Goal: Task Accomplishment & Management: Manage account settings

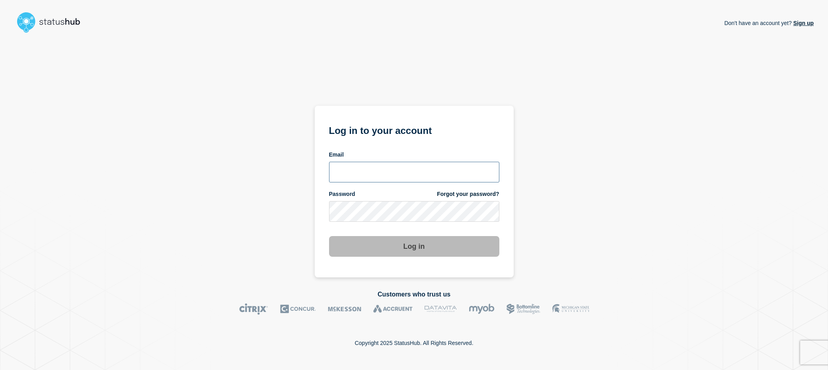
type input "[EMAIL_ADDRESS][DOMAIN_NAME]"
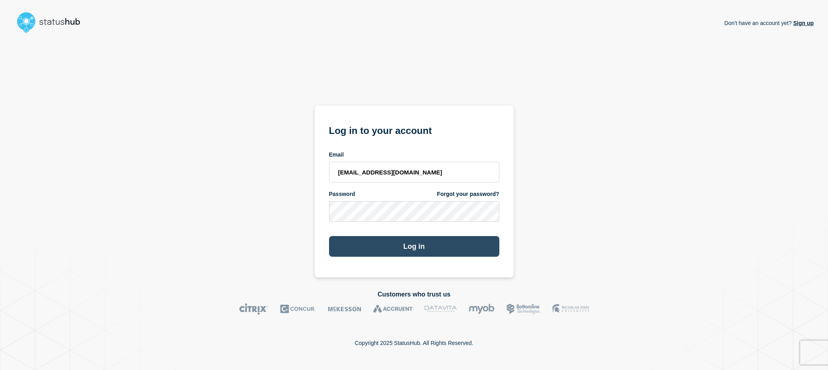
click at [384, 239] on button "Log in" at bounding box center [414, 246] width 170 height 21
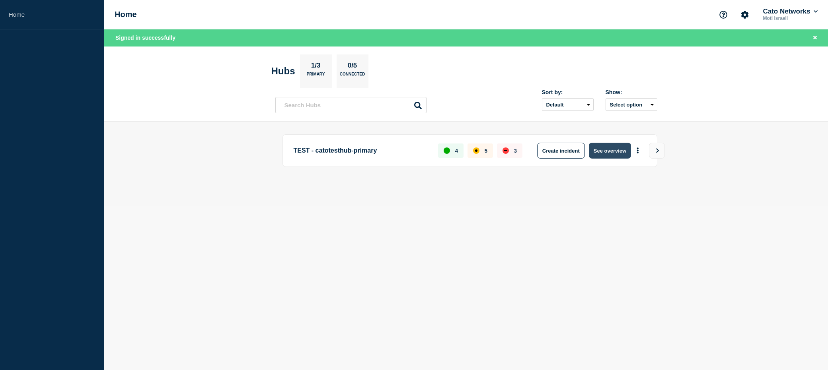
click at [609, 149] on button "See overview" at bounding box center [610, 151] width 42 height 16
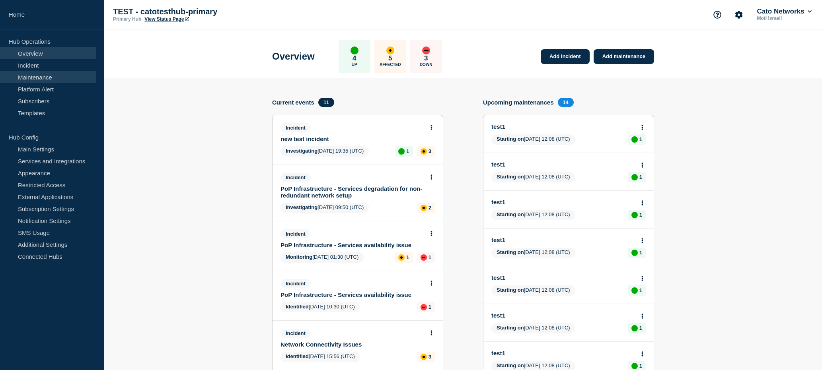
click at [44, 78] on link "Maintenance" at bounding box center [48, 77] width 96 height 12
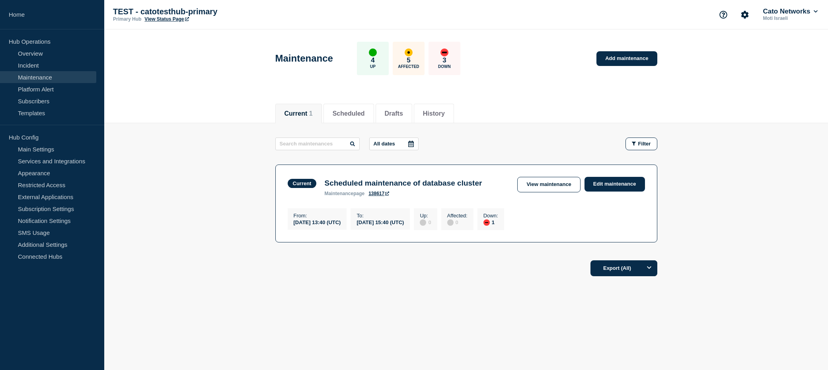
click at [406, 63] on p "5" at bounding box center [408, 60] width 4 height 8
click at [545, 189] on link "View maintenance" at bounding box center [548, 185] width 63 height 16
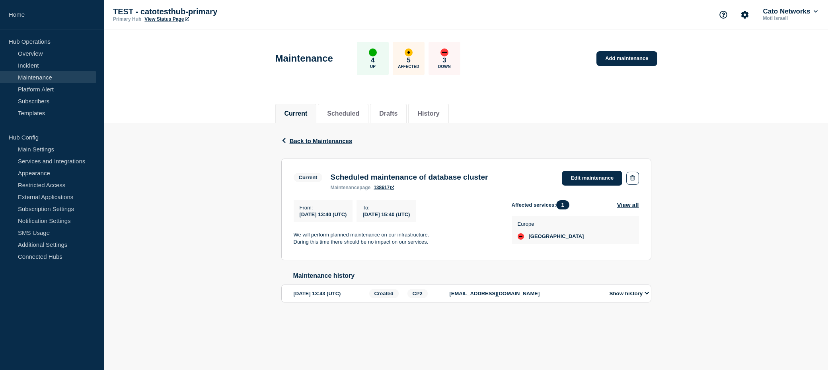
click at [628, 297] on button "Show history" at bounding box center [629, 293] width 45 height 7
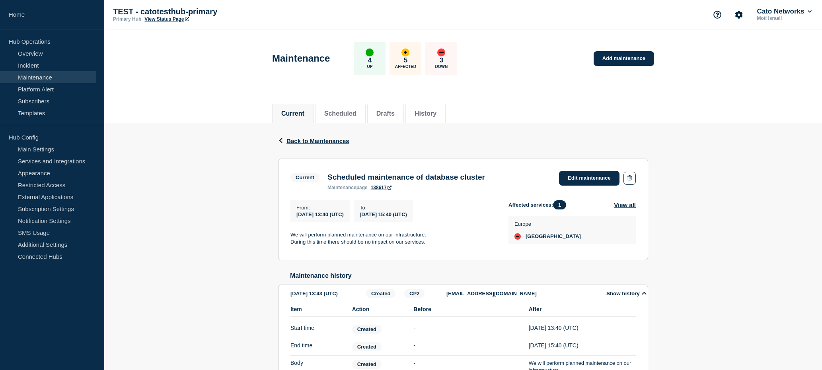
scroll to position [101, 0]
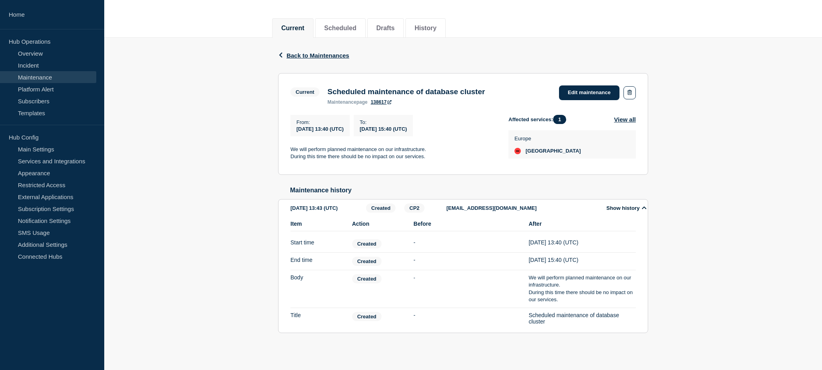
click at [620, 204] on div "Show history" at bounding box center [624, 208] width 49 height 9
click at [332, 204] on div "[DATE] 13:43 (UTC)" at bounding box center [326, 208] width 73 height 9
click at [366, 87] on div "Scheduled maintenance of database cluster maintenance page 138617" at bounding box center [405, 95] width 165 height 17
click at [350, 87] on h3 "Scheduled maintenance of database cluster" at bounding box center [405, 91] width 157 height 9
click at [582, 86] on link "Edit maintenance" at bounding box center [589, 93] width 60 height 15
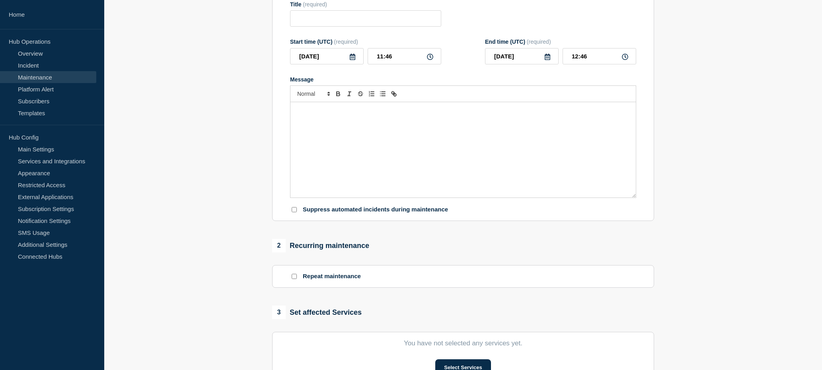
type input "Scheduled maintenance of database cluster"
type input "[DATE]"
type input "13:40"
type input "[DATE]"
type input "15:40"
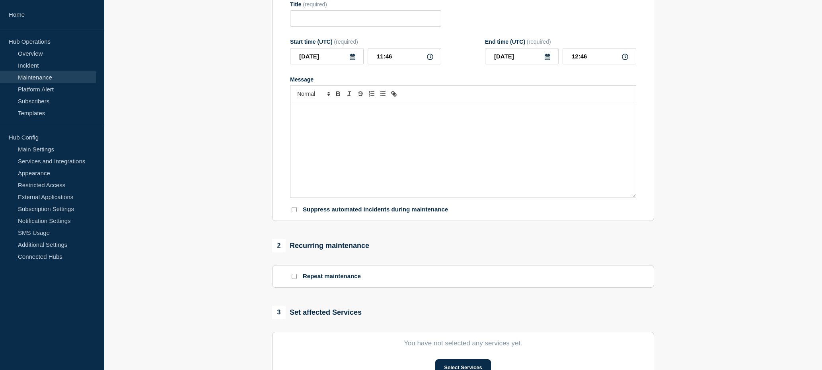
checkbox input "false"
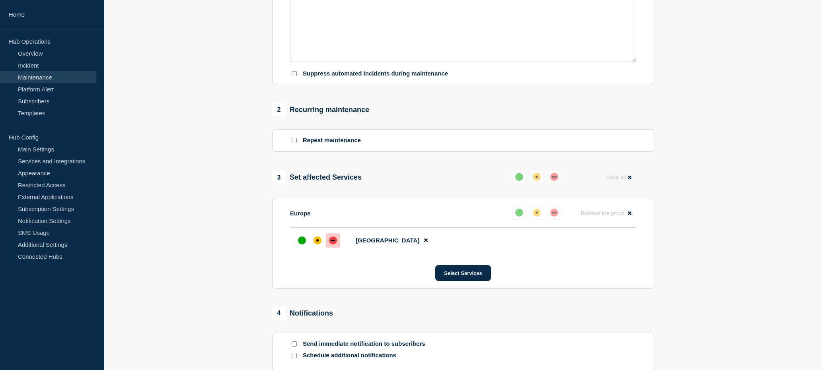
scroll to position [350, 0]
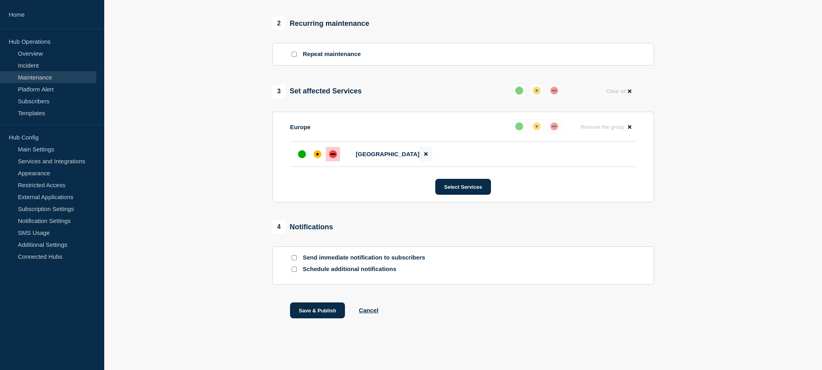
click at [424, 152] on icon at bounding box center [426, 154] width 4 height 5
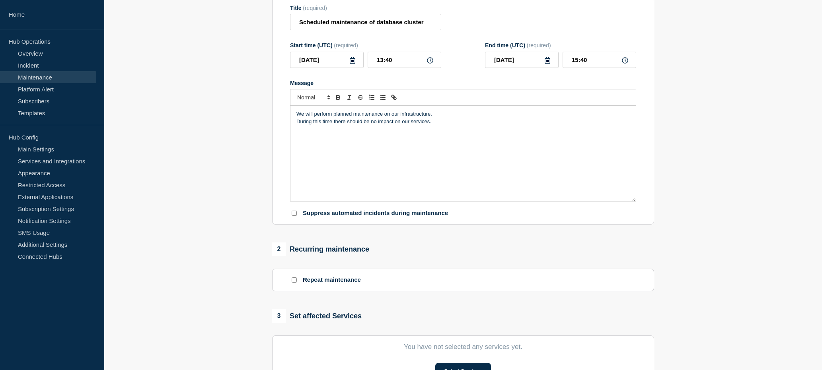
scroll to position [0, 0]
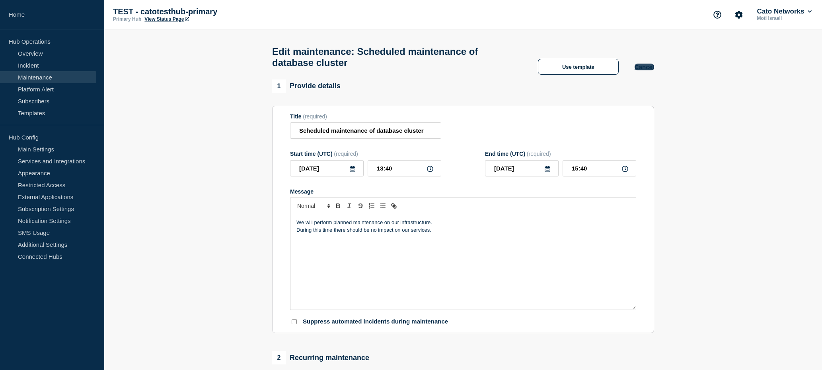
click at [638, 70] on button "Cancel" at bounding box center [643, 67] width 19 height 7
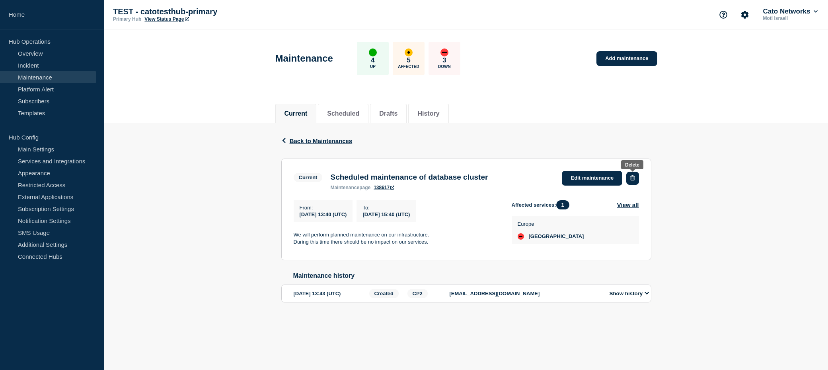
click at [629, 181] on button "button" at bounding box center [632, 178] width 12 height 13
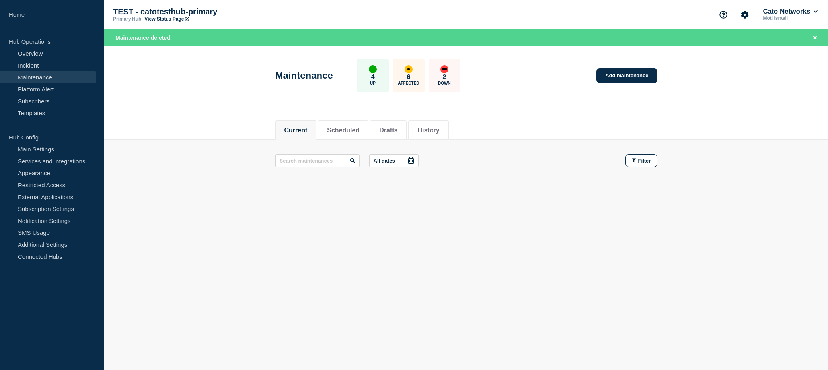
click at [447, 76] on div "2 Down" at bounding box center [444, 75] width 32 height 33
click at [444, 78] on p "2" at bounding box center [444, 77] width 4 height 8
click at [350, 132] on button "Scheduled" at bounding box center [343, 130] width 32 height 7
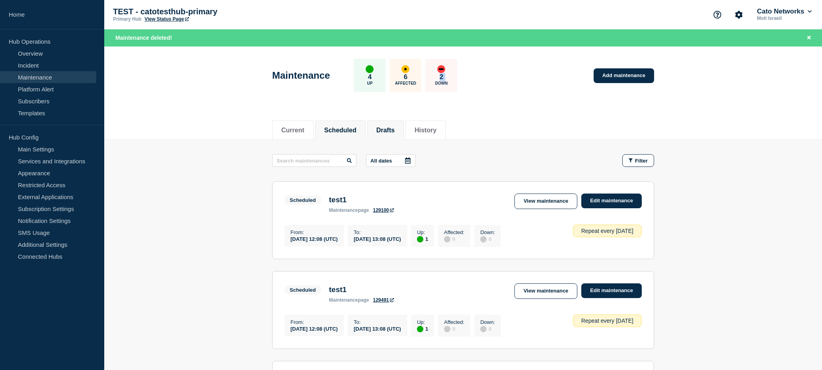
click at [379, 132] on button "Drafts" at bounding box center [385, 130] width 18 height 7
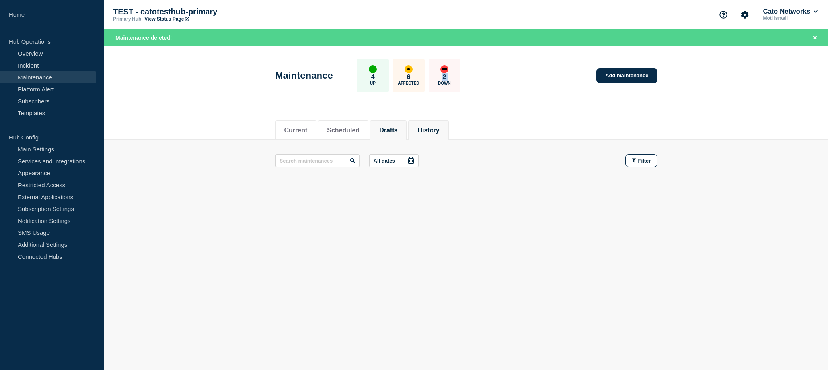
click at [429, 130] on button "History" at bounding box center [428, 130] width 22 height 7
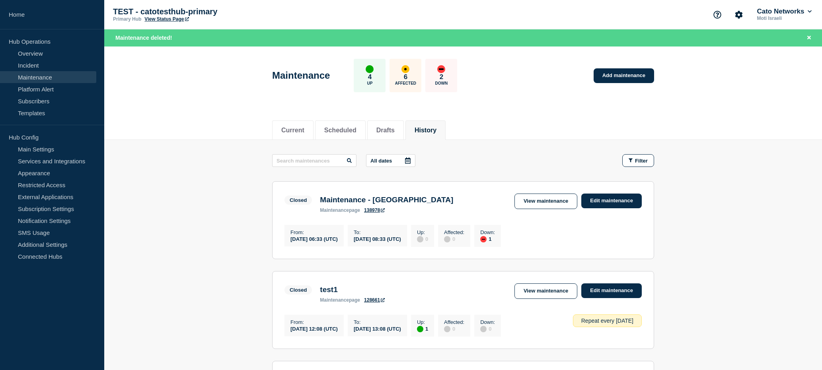
click at [402, 72] on div "6 Affected" at bounding box center [405, 75] width 32 height 33
click at [370, 78] on p "4" at bounding box center [370, 77] width 4 height 8
click at [368, 68] on div "up" at bounding box center [370, 69] width 8 height 8
click at [369, 68] on div "up" at bounding box center [370, 69] width 8 height 8
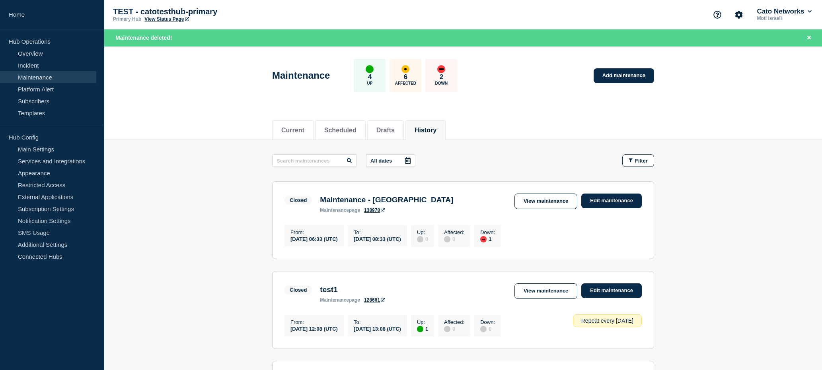
click at [369, 68] on div "up" at bounding box center [370, 69] width 8 height 8
click at [369, 78] on p "4" at bounding box center [370, 77] width 4 height 8
click at [40, 67] on link "Incident" at bounding box center [48, 65] width 96 height 12
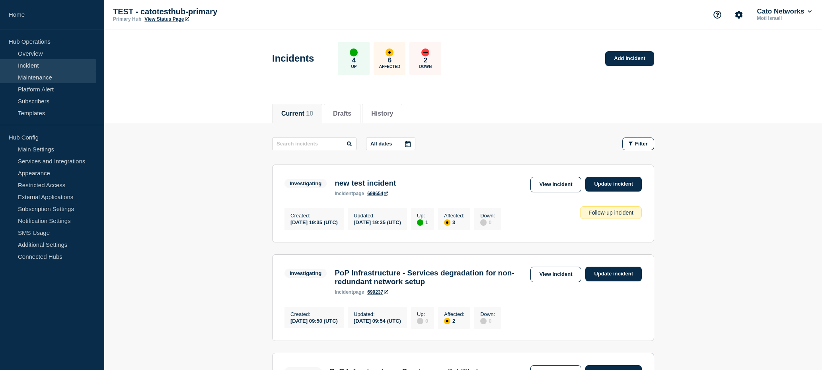
click at [47, 74] on link "Maintenance" at bounding box center [48, 77] width 96 height 12
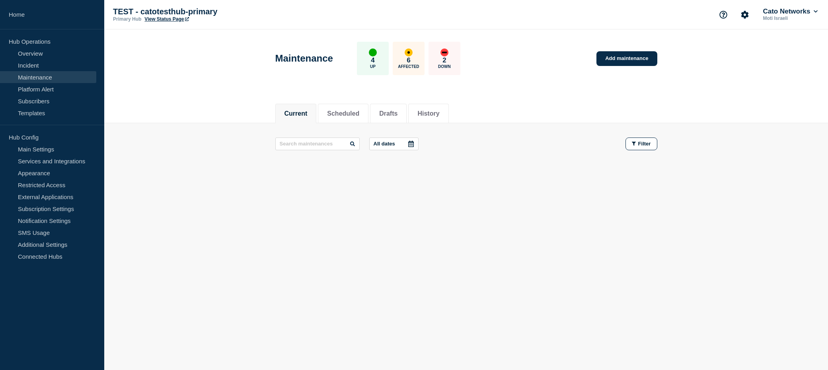
click at [306, 113] on button "Current" at bounding box center [295, 113] width 23 height 7
click at [644, 148] on button "Filter" at bounding box center [641, 144] width 32 height 13
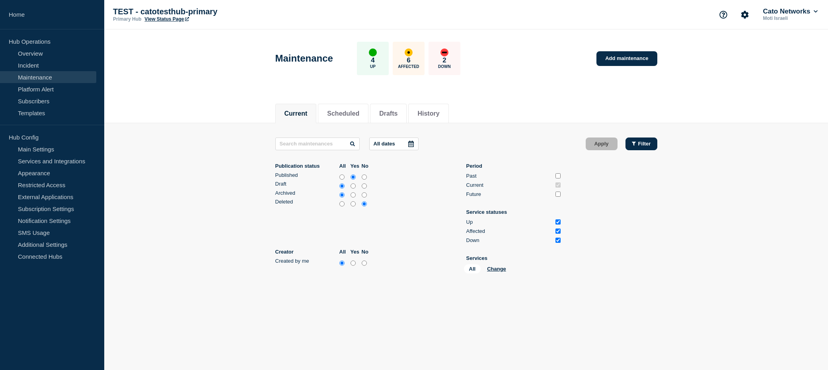
click at [644, 148] on button "Filter" at bounding box center [641, 144] width 32 height 13
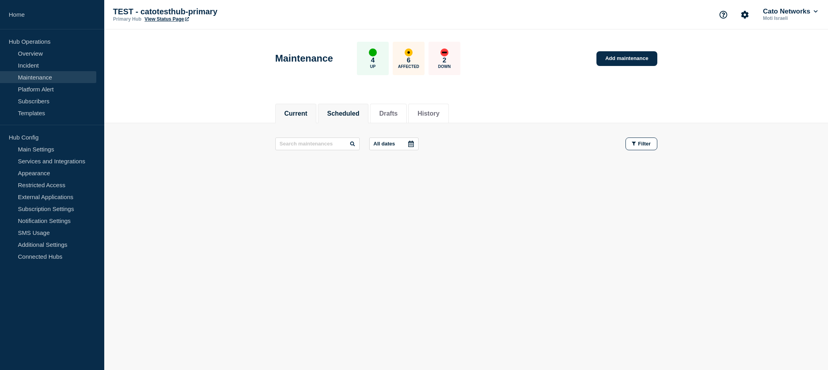
click at [339, 110] on button "Scheduled" at bounding box center [343, 113] width 32 height 7
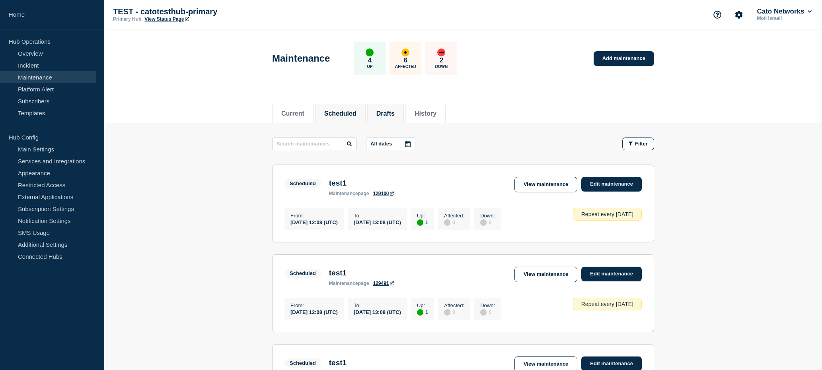
click at [390, 110] on button "Drafts" at bounding box center [385, 113] width 18 height 7
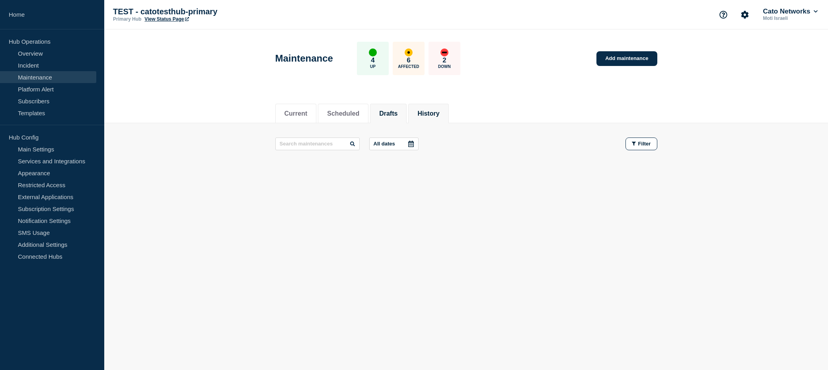
click at [420, 112] on button "History" at bounding box center [428, 113] width 22 height 7
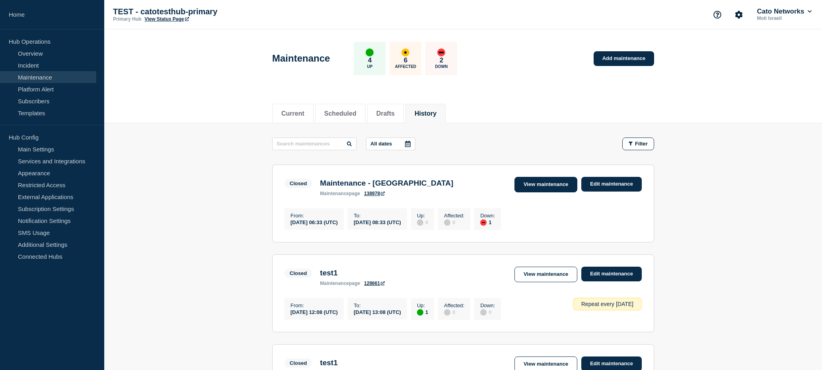
click at [552, 185] on link "View maintenance" at bounding box center [545, 185] width 63 height 16
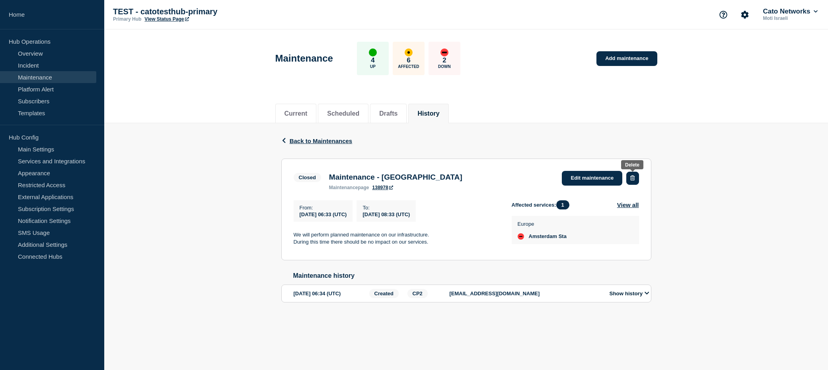
click at [630, 178] on icon "button" at bounding box center [632, 177] width 4 height 5
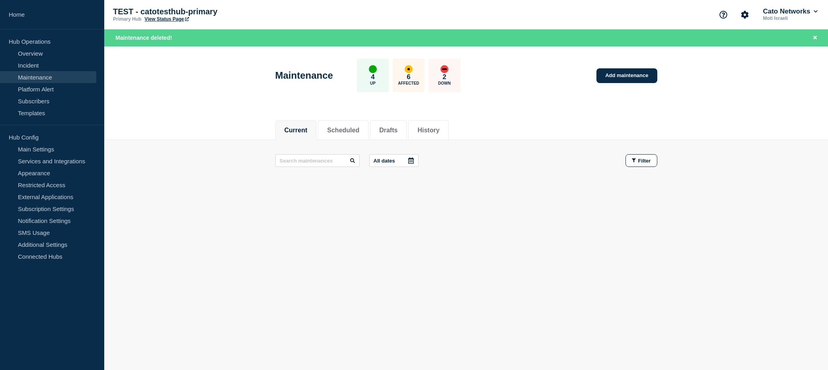
click at [404, 70] on div "affected" at bounding box center [408, 69] width 8 height 8
click at [453, 67] on div "2 Down" at bounding box center [444, 75] width 32 height 33
click at [447, 67] on div "down" at bounding box center [444, 69] width 8 height 8
drag, startPoint x: 570, startPoint y: 81, endPoint x: 561, endPoint y: 85, distance: 10.0
click at [570, 81] on div "Maintenance 4 Up 6 Affected 2 Down Add maintenance" at bounding box center [466, 73] width 400 height 49
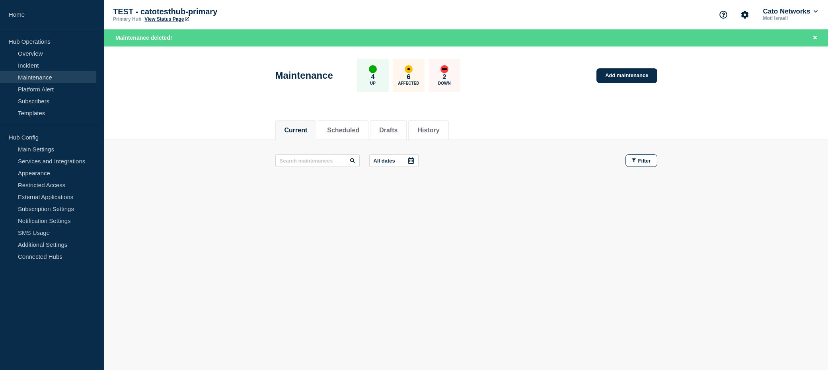
click at [35, 73] on link "Maintenance" at bounding box center [48, 77] width 96 height 12
click at [33, 76] on link "Maintenance" at bounding box center [48, 77] width 96 height 12
click at [366, 75] on div "4 Up" at bounding box center [373, 75] width 32 height 33
click at [341, 130] on button "Scheduled" at bounding box center [343, 130] width 32 height 7
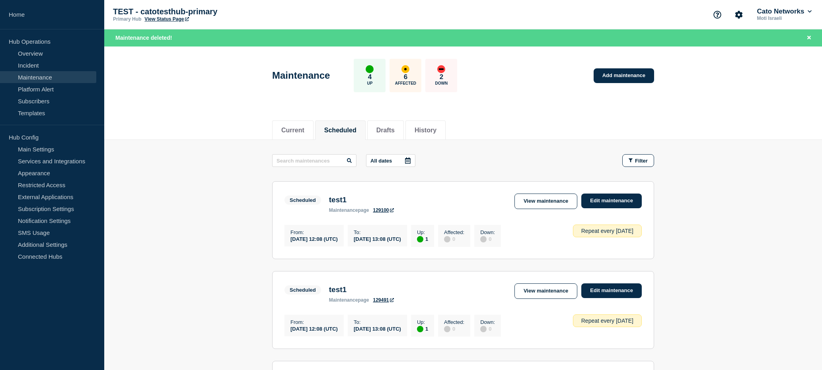
click at [417, 85] on div "6 Affected" at bounding box center [405, 75] width 32 height 33
click at [449, 77] on div "2 Down" at bounding box center [441, 75] width 32 height 33
click at [311, 130] on li "Current" at bounding box center [292, 130] width 41 height 19
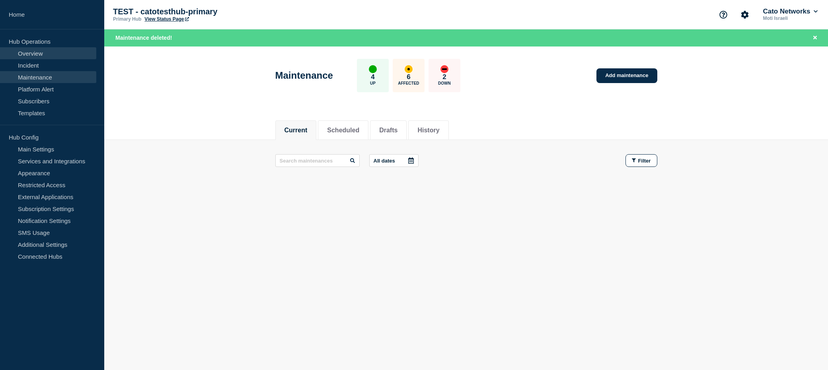
click at [30, 53] on link "Overview" at bounding box center [48, 53] width 96 height 12
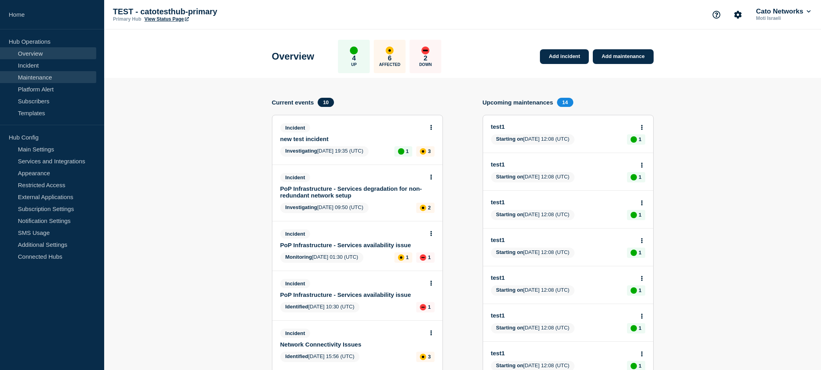
click at [32, 82] on link "Maintenance" at bounding box center [48, 77] width 96 height 12
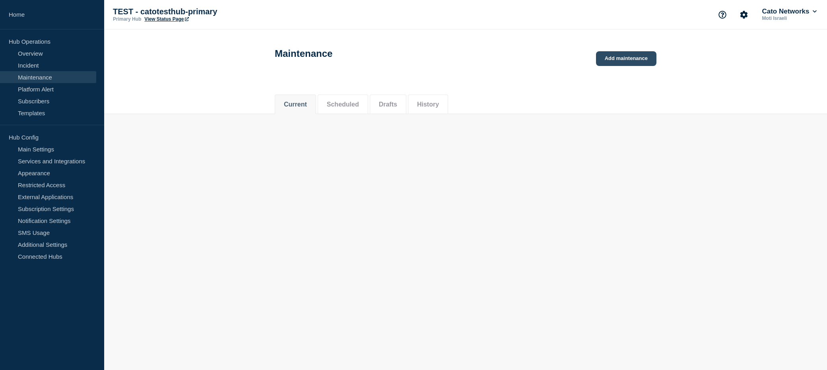
click at [620, 60] on link "Add maintenance" at bounding box center [626, 58] width 60 height 15
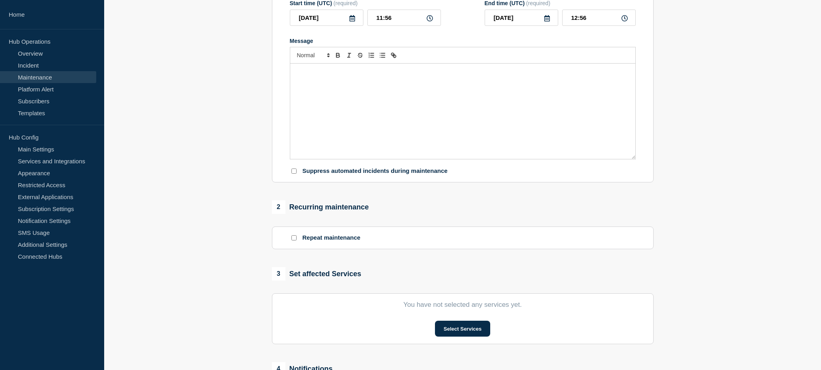
scroll to position [237, 0]
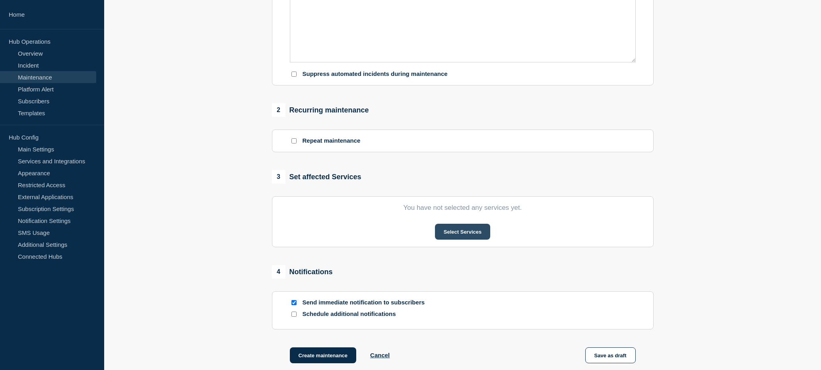
click at [468, 240] on button "Select Services" at bounding box center [462, 232] width 55 height 16
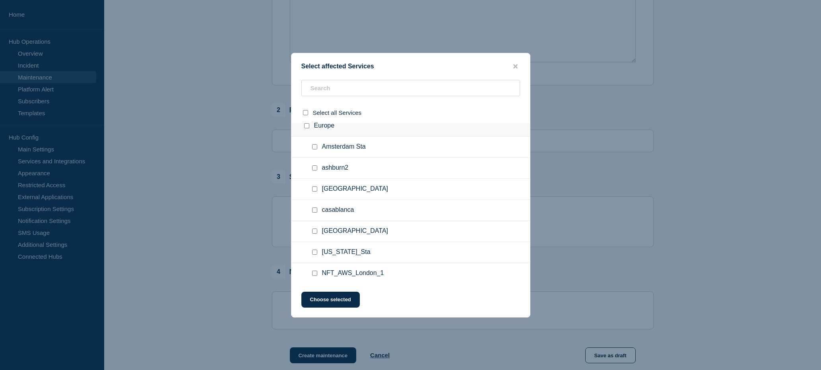
scroll to position [169, 0]
